Goal: Check status: Check status

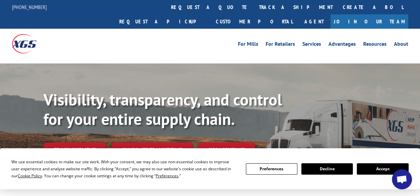
click at [281, 172] on button "Preferences" at bounding box center [272, 169] width 52 height 11
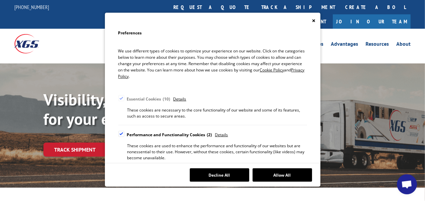
click at [147, 99] on div "Essential Cookies 10" at bounding box center [148, 99] width 43 height 8
click at [286, 177] on button "Allow All" at bounding box center [283, 175] width 60 height 13
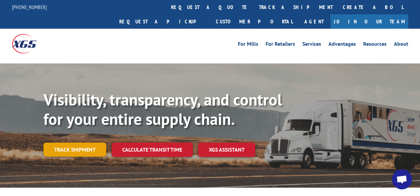
click at [73, 143] on link "Track shipment" at bounding box center [74, 150] width 63 height 14
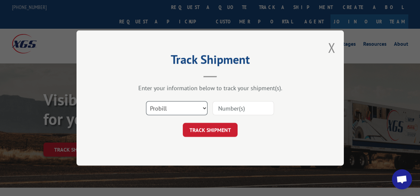
click at [203, 106] on select "Select category... Probill BOL PO" at bounding box center [177, 108] width 62 height 14
select select "bol"
click at [146, 101] on select "Select category... Probill BOL PO" at bounding box center [177, 108] width 62 height 14
click at [220, 108] on input at bounding box center [244, 108] width 62 height 14
type input "54402429"
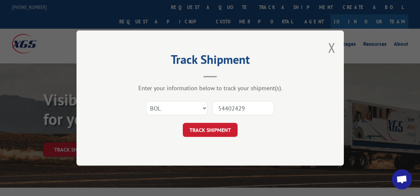
click button "TRACK SHIPMENT" at bounding box center [210, 130] width 55 height 14
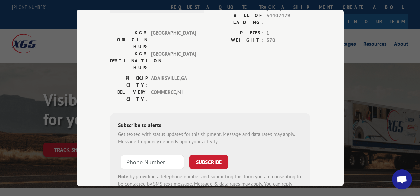
scroll to position [67, 0]
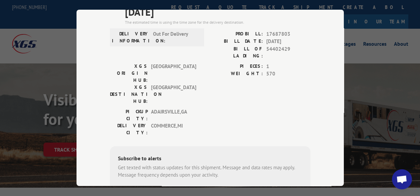
click at [134, 189] on input "+1 (___) ___-____" at bounding box center [153, 196] width 64 height 14
type input "[PHONE_NUMBER]"
click at [203, 189] on button "SUBSCRIBE" at bounding box center [209, 196] width 39 height 14
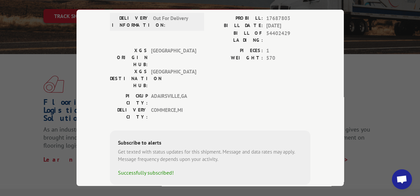
scroll to position [0, 0]
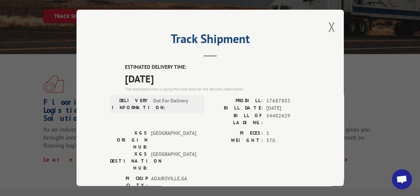
click at [332, 24] on button "Close modal" at bounding box center [331, 27] width 7 height 18
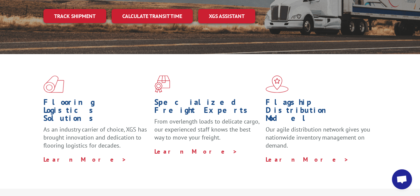
scroll to position [128, 0]
